Goal: Navigation & Orientation: Find specific page/section

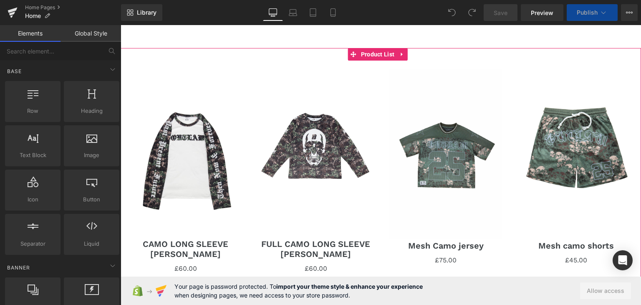
click at [383, 53] on div "Sale Off (P) Image CAMO LONG SLEEVE [PERSON_NAME] (P) Title £0 £60.00 (P) Price…" at bounding box center [381, 279] width 520 height 463
click at [381, 60] on div "Sale Off (P) Image Mesh Camo jersey (P) Title £0 £75.00 (P) Price Product" at bounding box center [446, 166] width 130 height 213
click at [381, 104] on div "Sale Off (P) Image Mesh Camo jersey (P) Title £0 £75.00 (P) Price Product" at bounding box center [446, 166] width 130 height 213
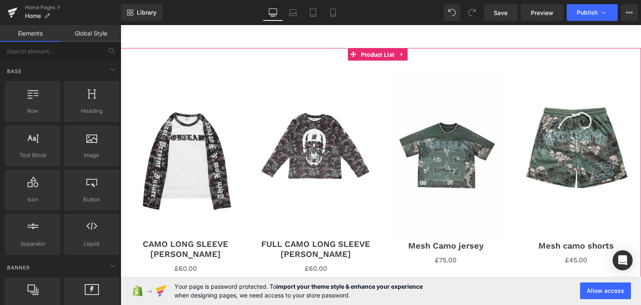
click at [383, 57] on span "Product List" at bounding box center [378, 54] width 38 height 13
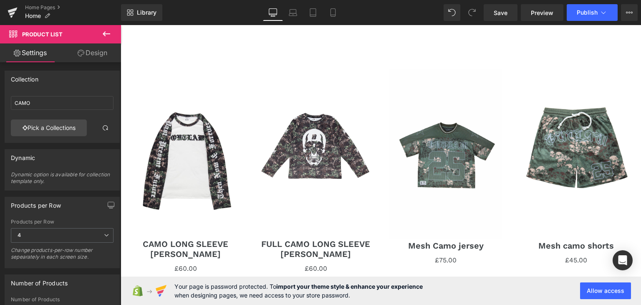
click at [44, 14] on p "Home" at bounding box center [38, 16] width 32 height 10
click at [53, 4] on div "Home Pages Home" at bounding box center [60, 12] width 121 height 25
click at [53, 5] on link "Home Pages" at bounding box center [73, 7] width 96 height 7
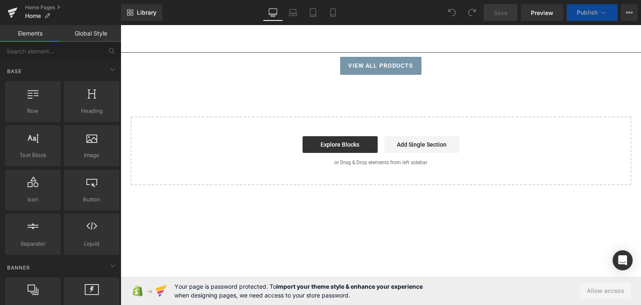
click at [38, 4] on div "Home Pages Home" at bounding box center [60, 12] width 121 height 25
click at [43, 8] on link "Home Pages" at bounding box center [73, 7] width 96 height 7
click at [313, 8] on link "Tablet" at bounding box center [313, 12] width 20 height 17
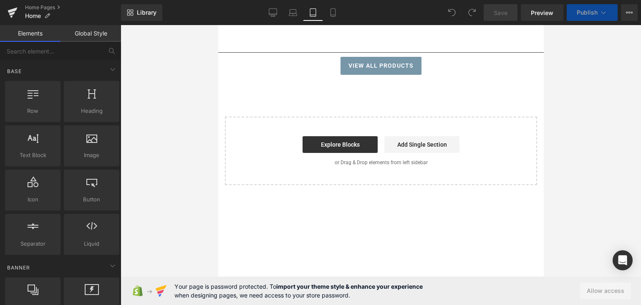
click at [332, 15] on icon at bounding box center [332, 15] width 5 height 0
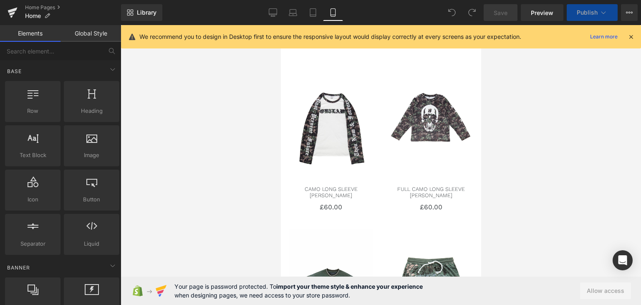
click at [631, 36] on icon at bounding box center [631, 37] width 8 height 8
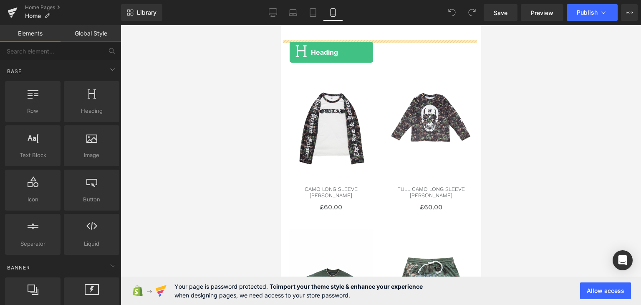
drag, startPoint x: 361, startPoint y: 131, endPoint x: 292, endPoint y: 52, distance: 104.7
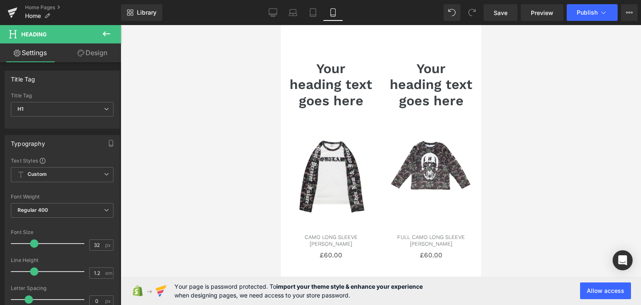
click at [280, 25] on div at bounding box center [280, 25] width 0 height 0
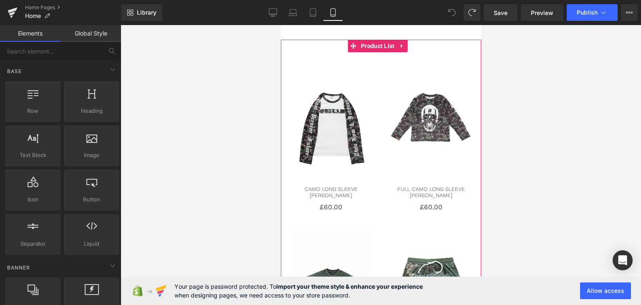
drag, startPoint x: 380, startPoint y: 173, endPoint x: 349, endPoint y: 43, distance: 134.4
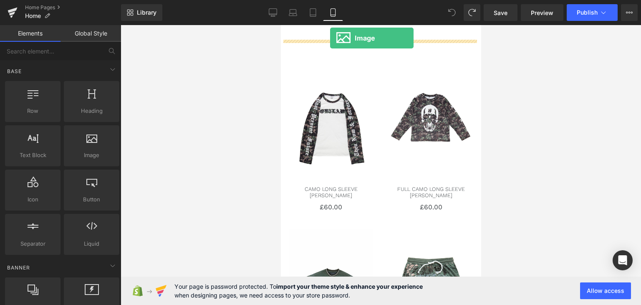
drag, startPoint x: 376, startPoint y: 162, endPoint x: 330, endPoint y: 38, distance: 132.3
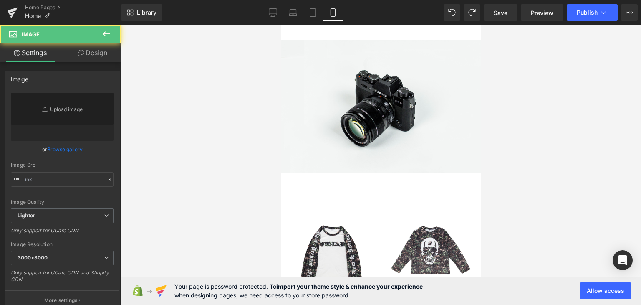
type input "//d1um8515vdn9kb.cloudfront.net/images/parallax.jpg"
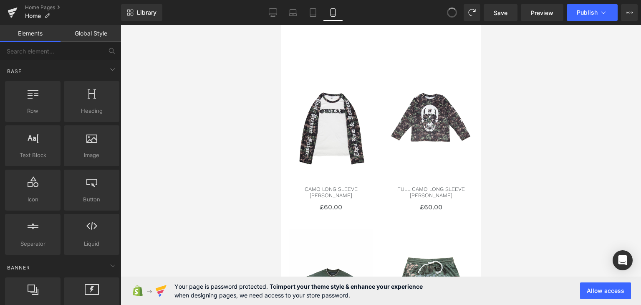
click at [452, 14] on span at bounding box center [452, 12] width 14 height 14
click at [452, 14] on icon at bounding box center [452, 13] width 8 height 8
click at [41, 5] on link "Home Pages" at bounding box center [73, 7] width 96 height 7
